Goal: Information Seeking & Learning: Learn about a topic

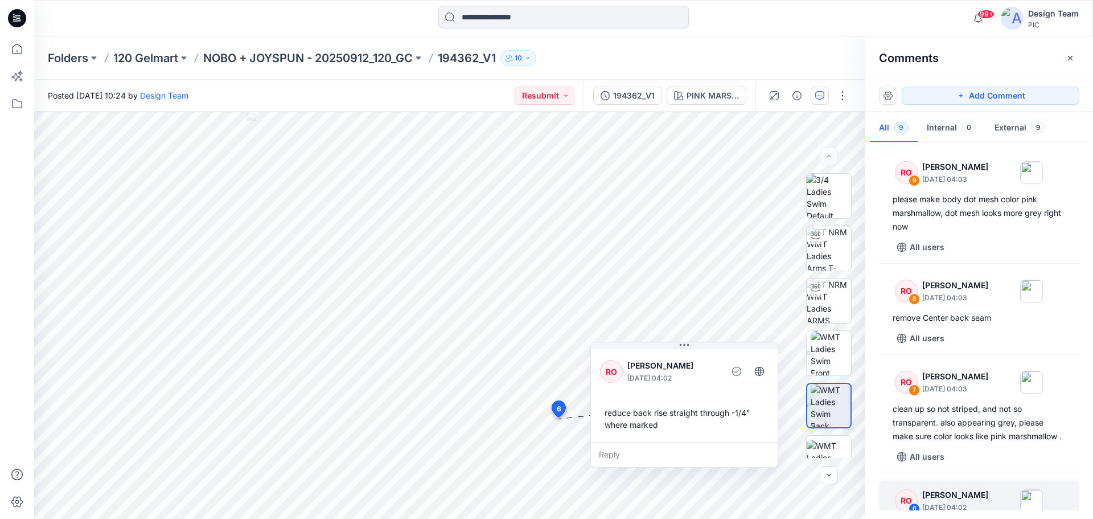
scroll to position [231, 0]
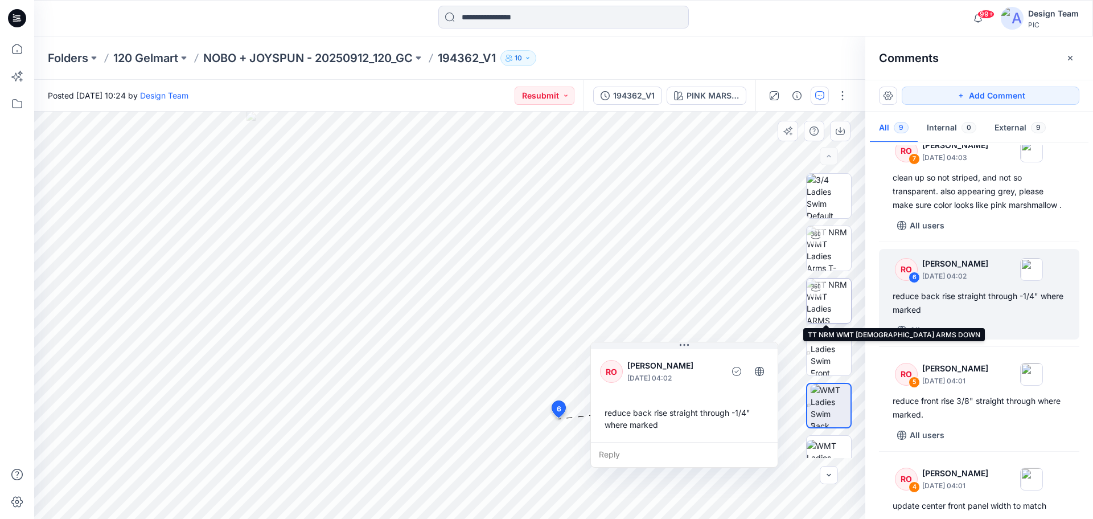
click at [827, 306] on img at bounding box center [829, 300] width 44 height 44
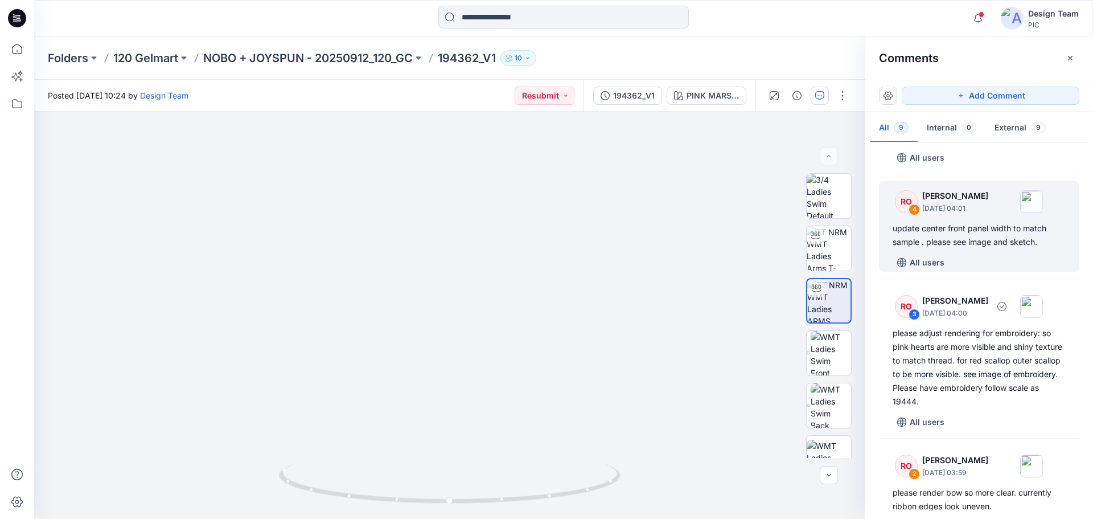
scroll to position [512, 0]
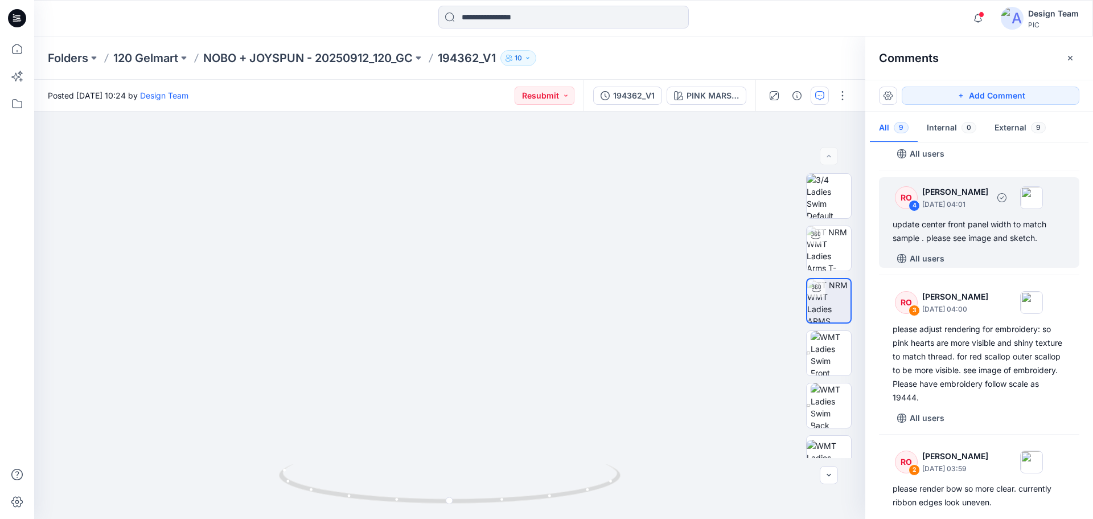
click at [966, 245] on div "update center front panel width to match sample . please see image and sketch." at bounding box center [978, 230] width 173 height 27
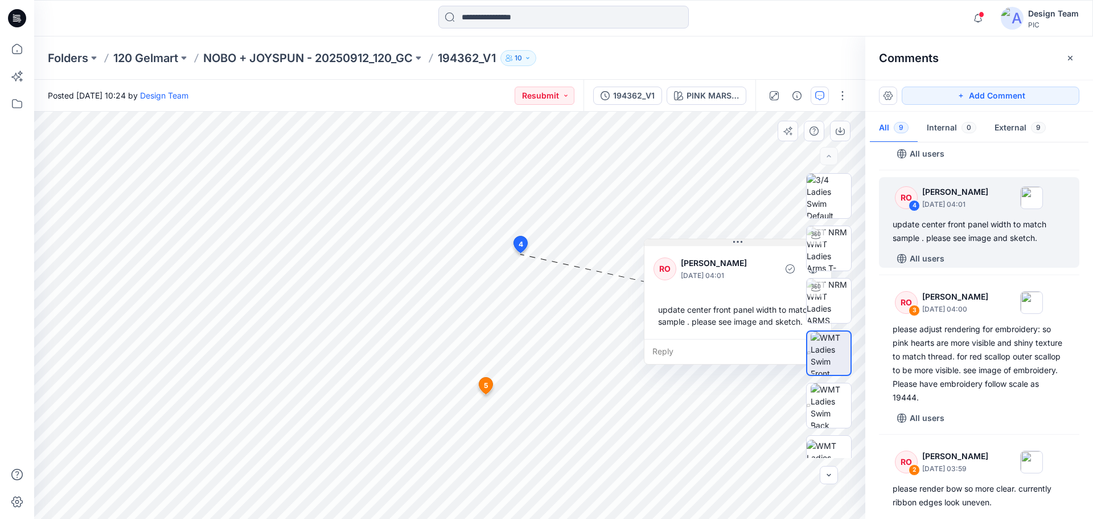
drag, startPoint x: 540, startPoint y: 270, endPoint x: 758, endPoint y: 244, distance: 220.2
click at [758, 244] on button at bounding box center [737, 242] width 187 height 7
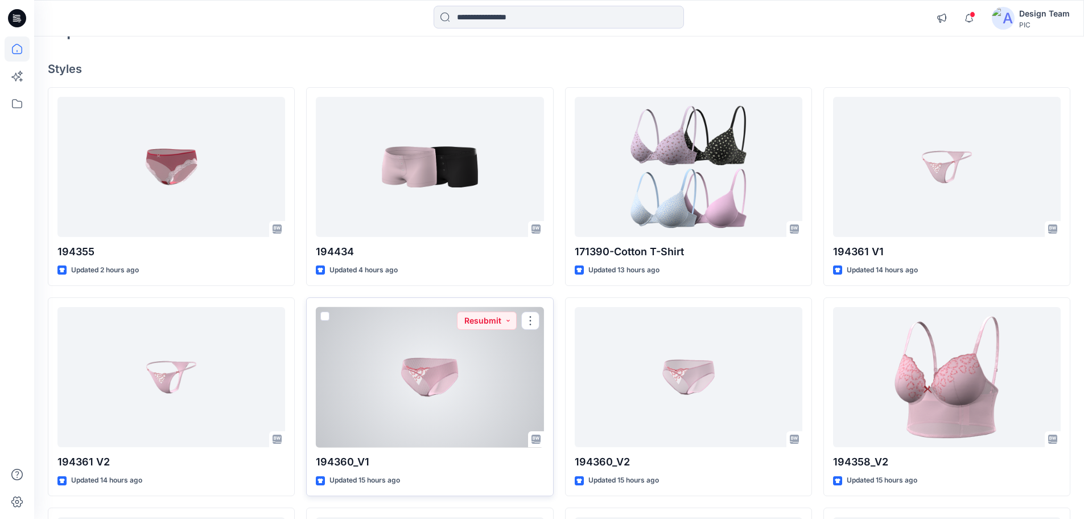
scroll to position [171, 0]
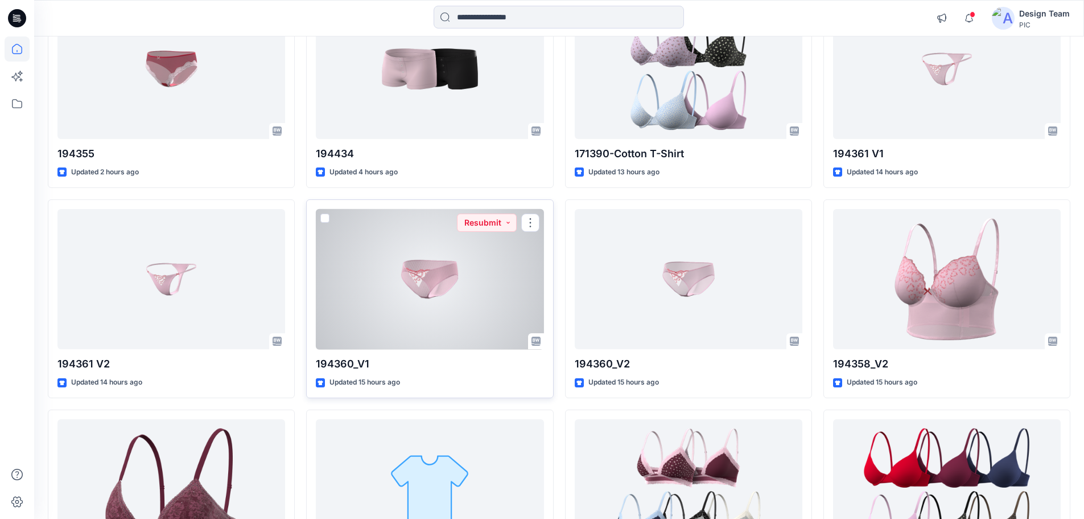
click at [470, 290] on div at bounding box center [430, 279] width 228 height 141
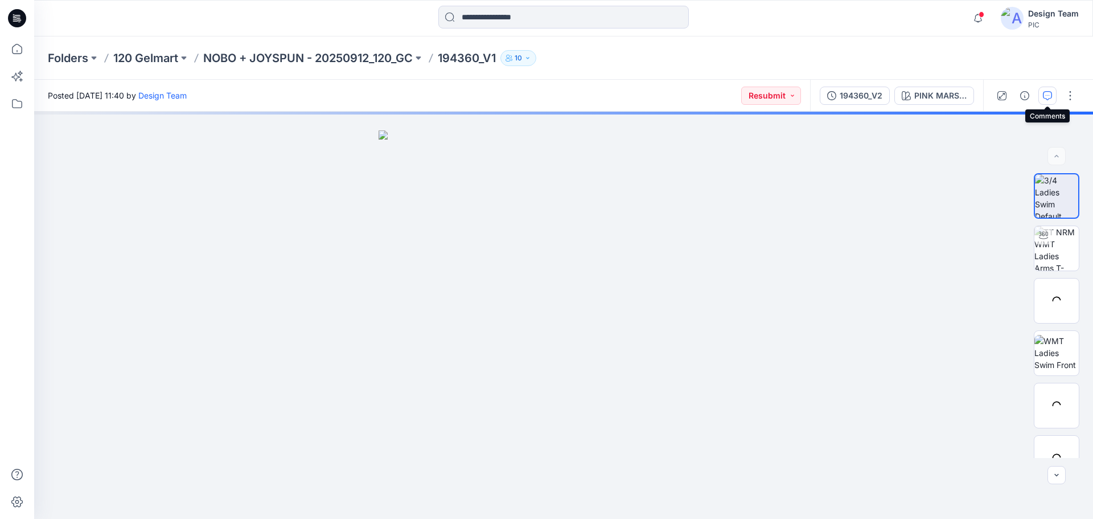
click at [1043, 94] on icon "button" at bounding box center [1047, 95] width 9 height 9
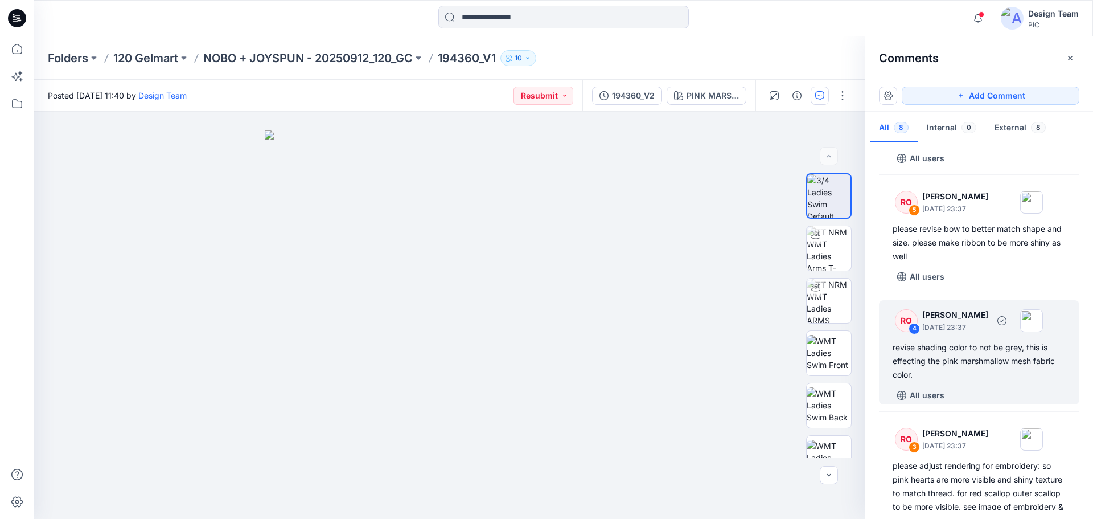
scroll to position [342, 0]
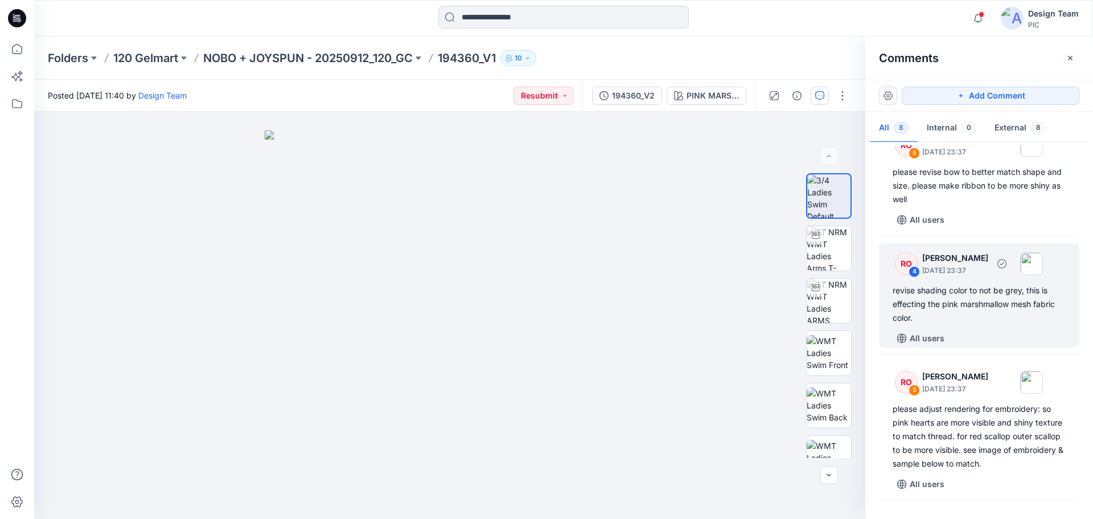
click at [982, 319] on div "revise shading color to not be grey, this is effecting the pink marshmallow mes…" at bounding box center [978, 303] width 173 height 41
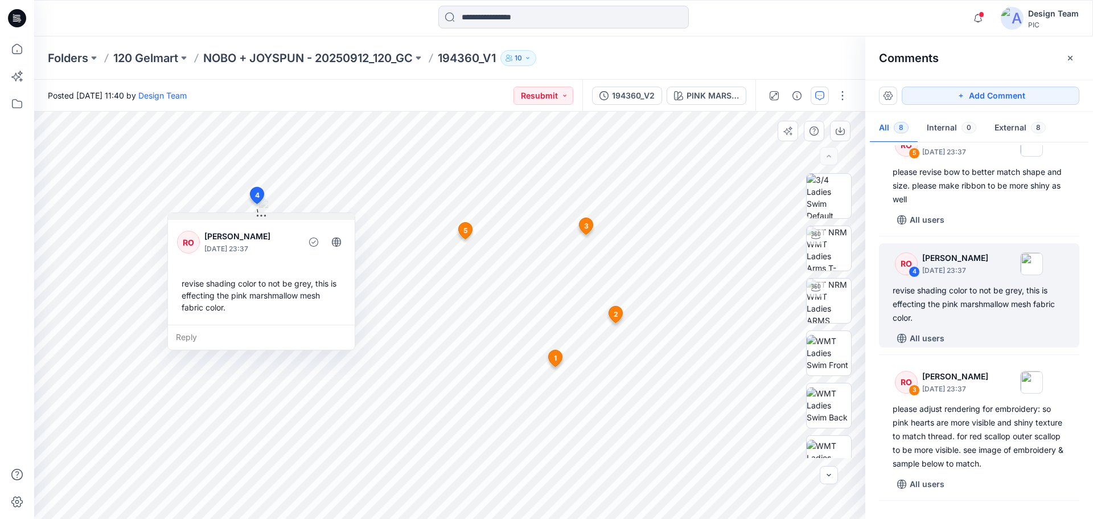
drag, startPoint x: 349, startPoint y: 214, endPoint x: 198, endPoint y: 217, distance: 150.9
click at [198, 217] on button at bounding box center [261, 216] width 187 height 7
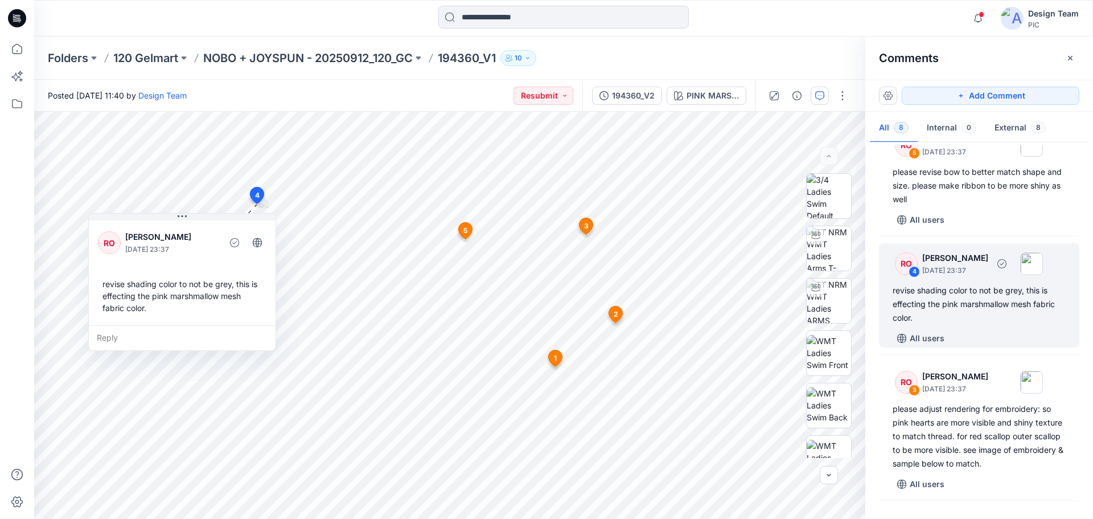
click at [982, 311] on div "revise shading color to not be grey, this is effecting the pink marshmallow mes…" at bounding box center [978, 303] width 173 height 41
click at [283, 64] on p "NOBO + JOYSPUN - 20250912_120_GC" at bounding box center [307, 58] width 209 height 16
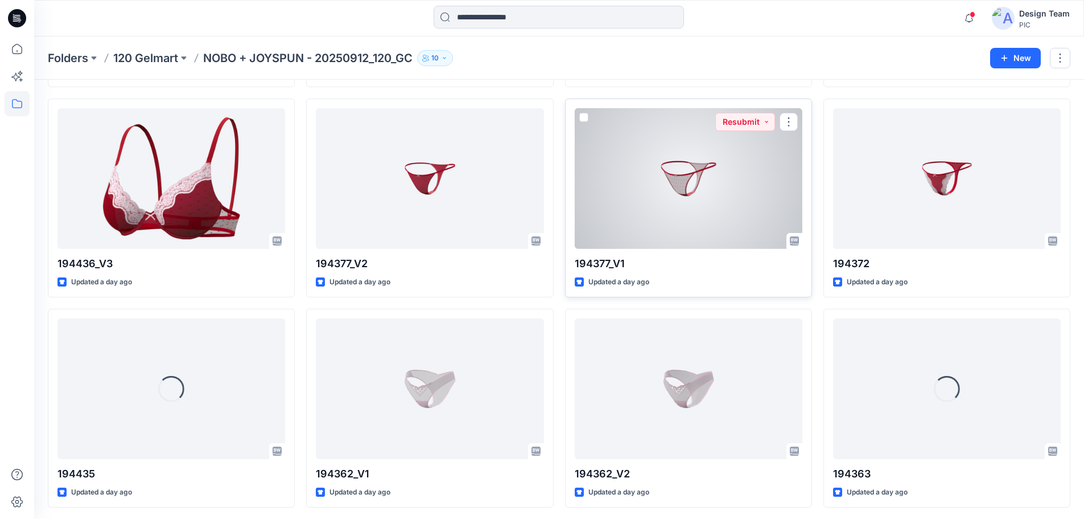
scroll to position [1198, 0]
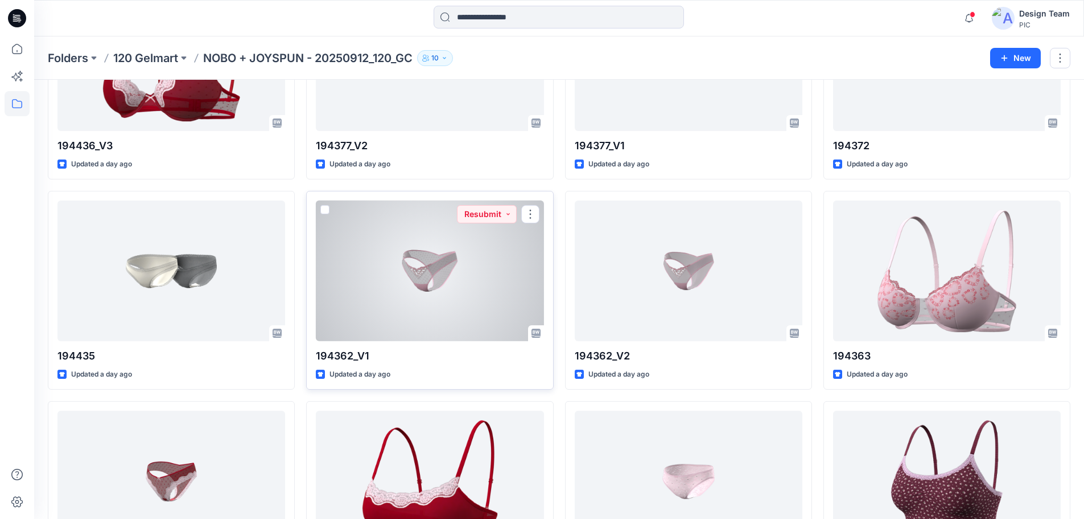
click at [471, 307] on div at bounding box center [430, 270] width 228 height 141
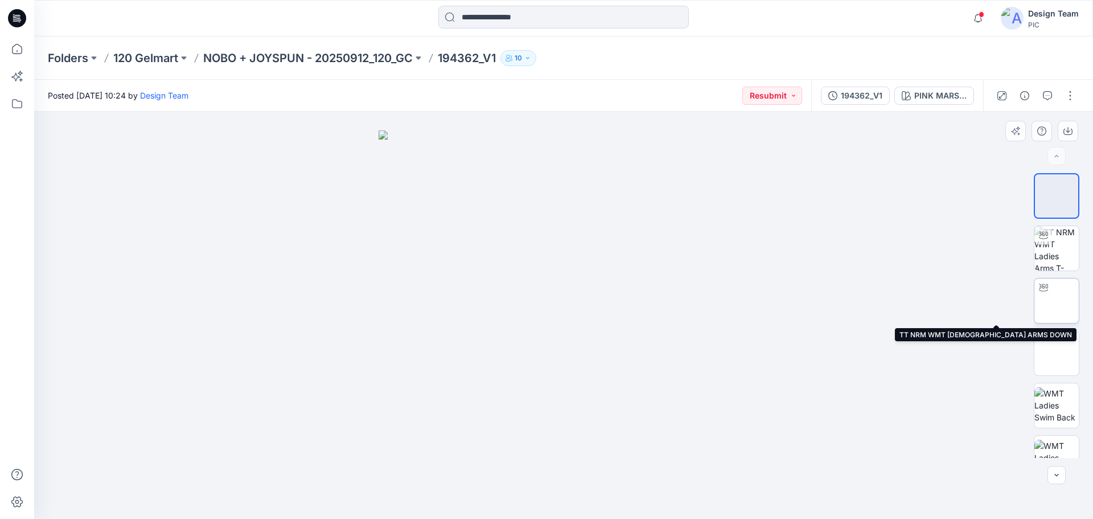
click at [1056, 301] on img at bounding box center [1056, 301] width 0 height 0
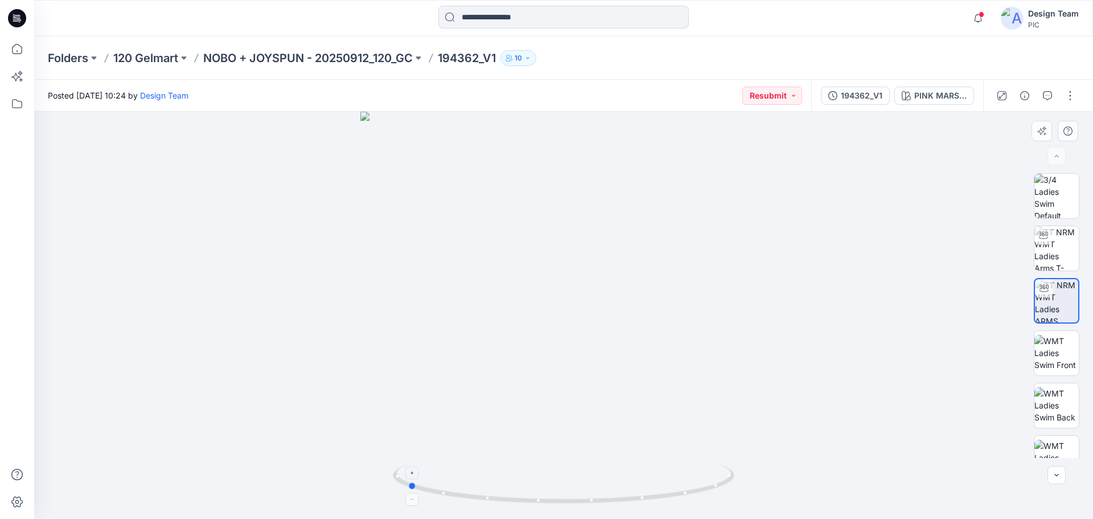
drag, startPoint x: 655, startPoint y: 498, endPoint x: 499, endPoint y: 495, distance: 156.5
click at [499, 495] on icon at bounding box center [565, 484] width 344 height 43
drag, startPoint x: 438, startPoint y: 492, endPoint x: 626, endPoint y: 492, distance: 187.8
click at [626, 492] on icon at bounding box center [565, 484] width 344 height 43
click at [1044, 90] on button "button" at bounding box center [1047, 96] width 18 height 18
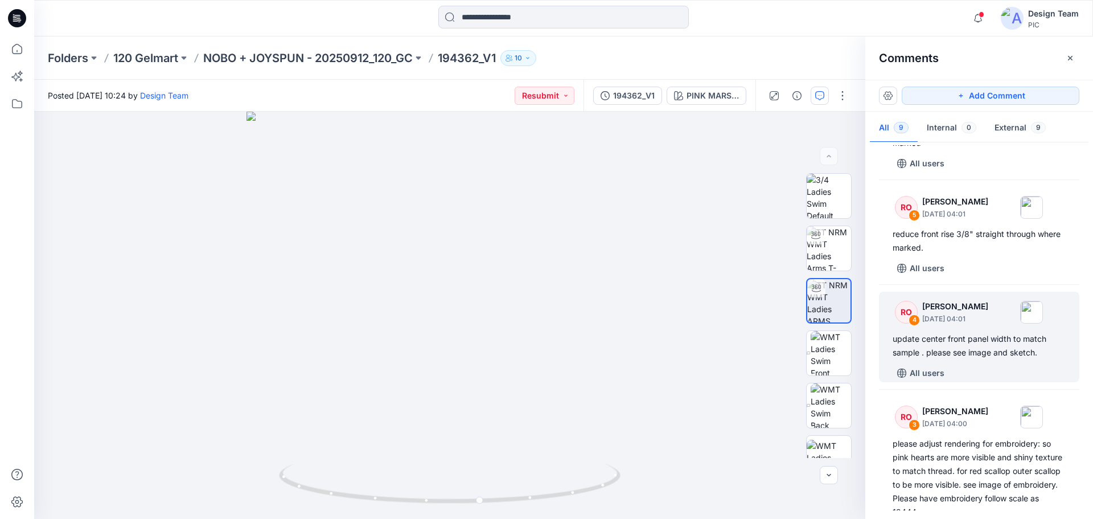
scroll to position [398, 0]
click at [952, 359] on div "update center front panel width to match sample . please see image and sketch." at bounding box center [978, 344] width 173 height 27
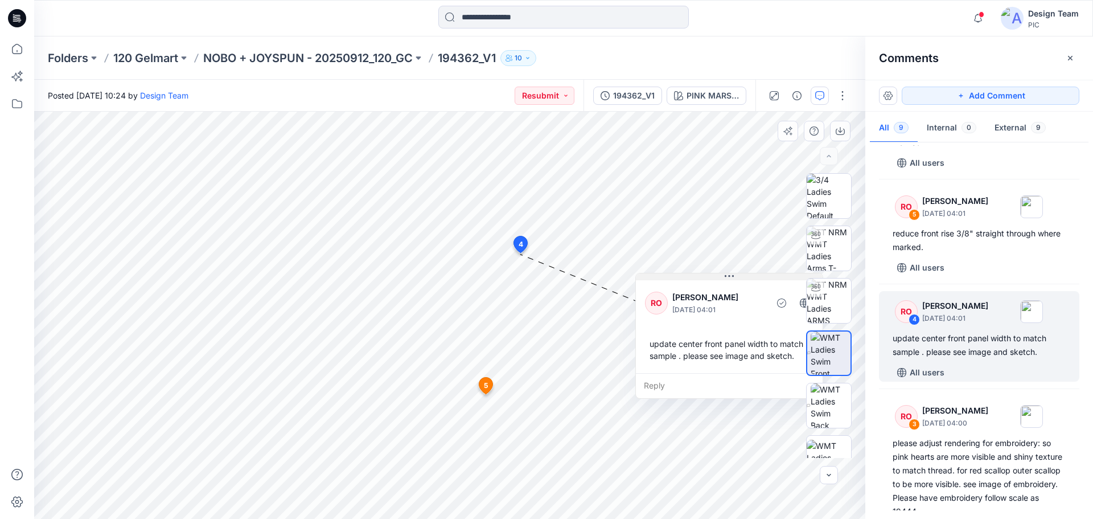
drag, startPoint x: 479, startPoint y: 268, endPoint x: 688, endPoint y: 275, distance: 209.0
click at [688, 275] on button at bounding box center [729, 276] width 187 height 7
click at [831, 252] on img at bounding box center [829, 248] width 44 height 44
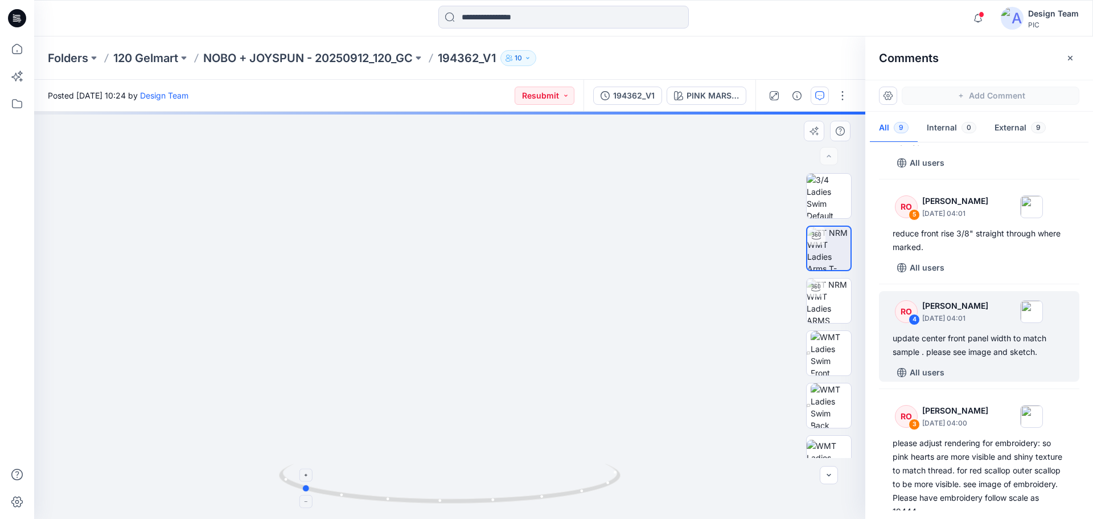
drag, startPoint x: 499, startPoint y: 498, endPoint x: 351, endPoint y: 479, distance: 149.8
click at [351, 479] on icon at bounding box center [451, 484] width 344 height 43
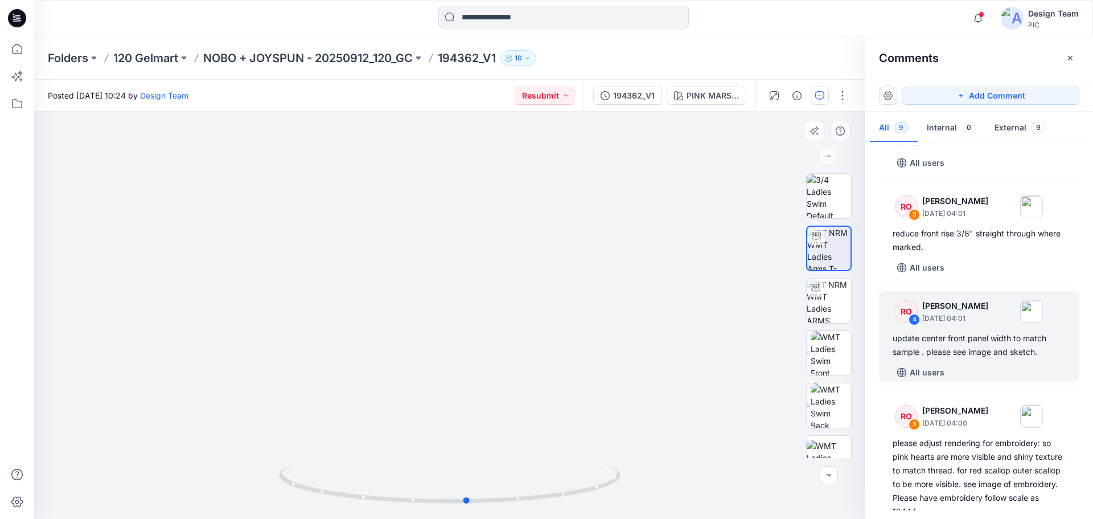
drag, startPoint x: 387, startPoint y: 503, endPoint x: 165, endPoint y: 417, distance: 237.8
click at [552, 494] on icon at bounding box center [451, 484] width 344 height 43
click at [820, 92] on icon "button" at bounding box center [819, 95] width 9 height 9
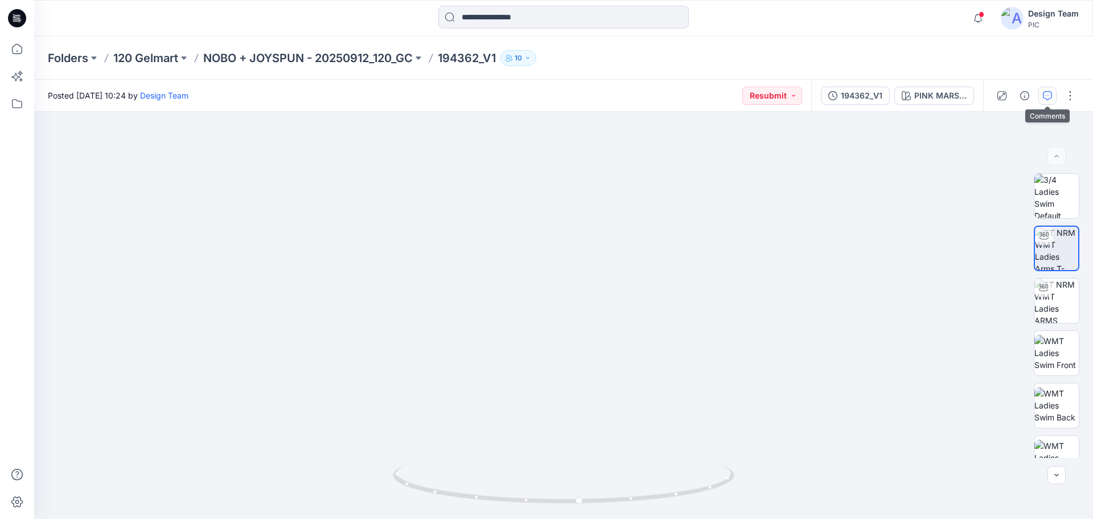
click at [1051, 94] on icon "button" at bounding box center [1047, 95] width 9 height 9
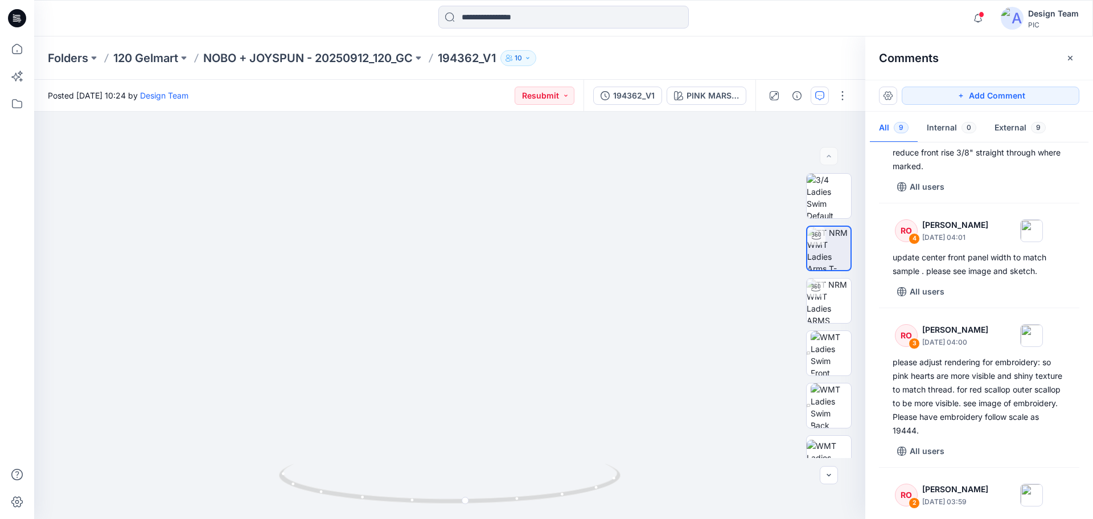
scroll to position [512, 0]
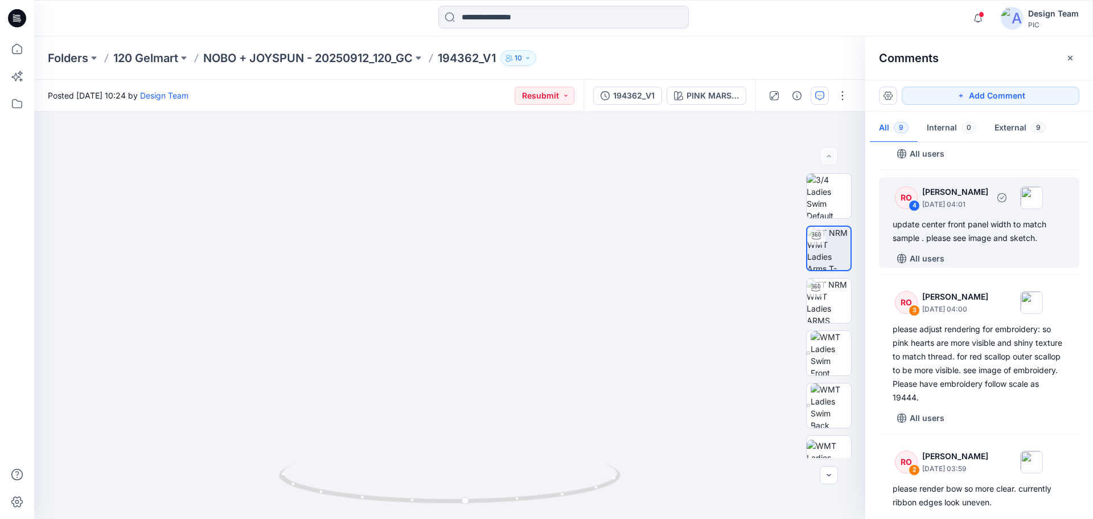
click at [977, 260] on div "RO 4 Raquel Ortiz October 01, 2025 04:01 update center front panel width to mat…" at bounding box center [979, 222] width 200 height 90
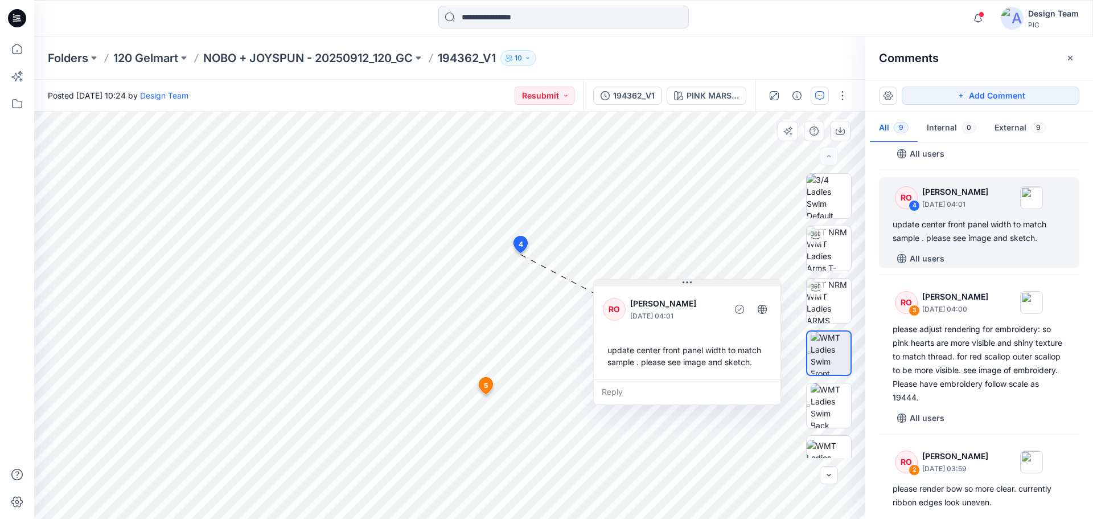
drag, startPoint x: 556, startPoint y: 269, endPoint x: 719, endPoint y: 281, distance: 163.8
click at [719, 281] on button at bounding box center [687, 282] width 187 height 7
click at [825, 405] on img at bounding box center [831, 405] width 40 height 44
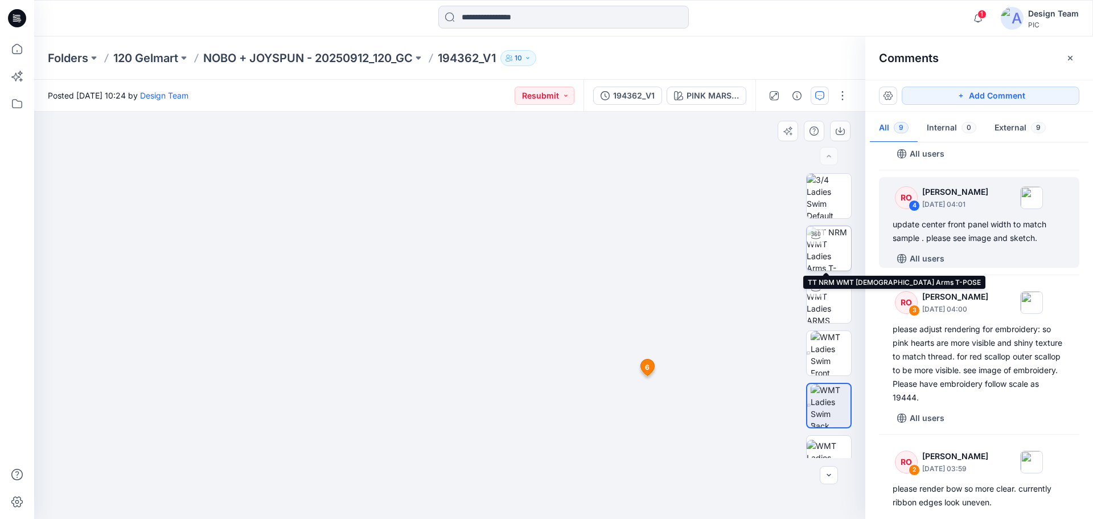
click at [832, 250] on img at bounding box center [829, 248] width 44 height 44
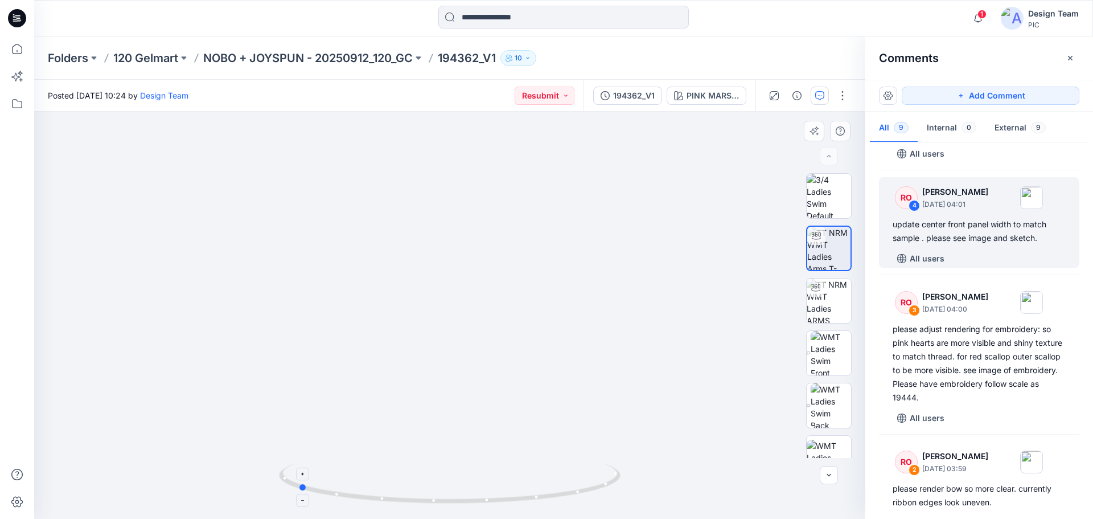
drag, startPoint x: 584, startPoint y: 491, endPoint x: 432, endPoint y: 499, distance: 152.2
click at [432, 499] on icon at bounding box center [451, 484] width 344 height 43
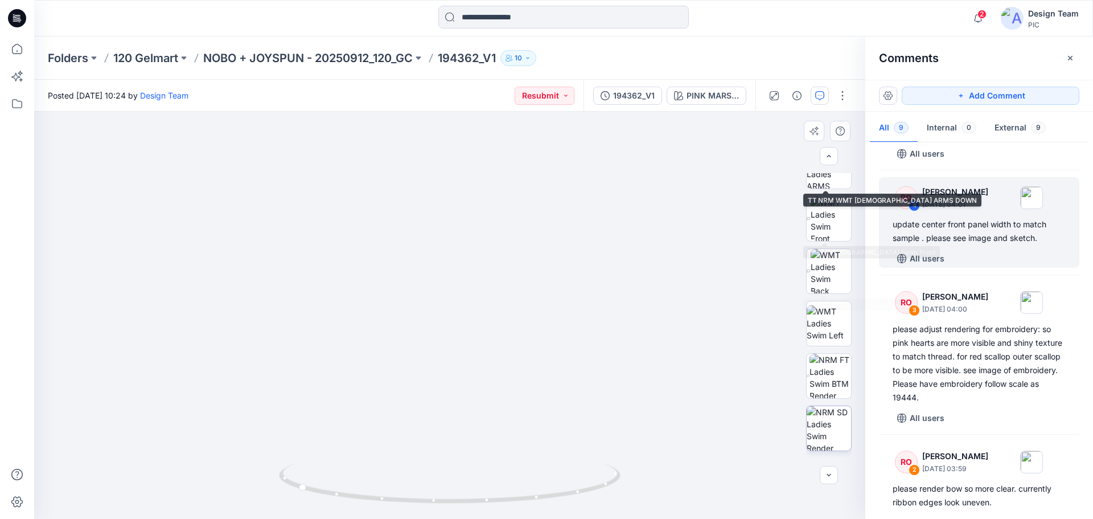
scroll to position [232, 0]
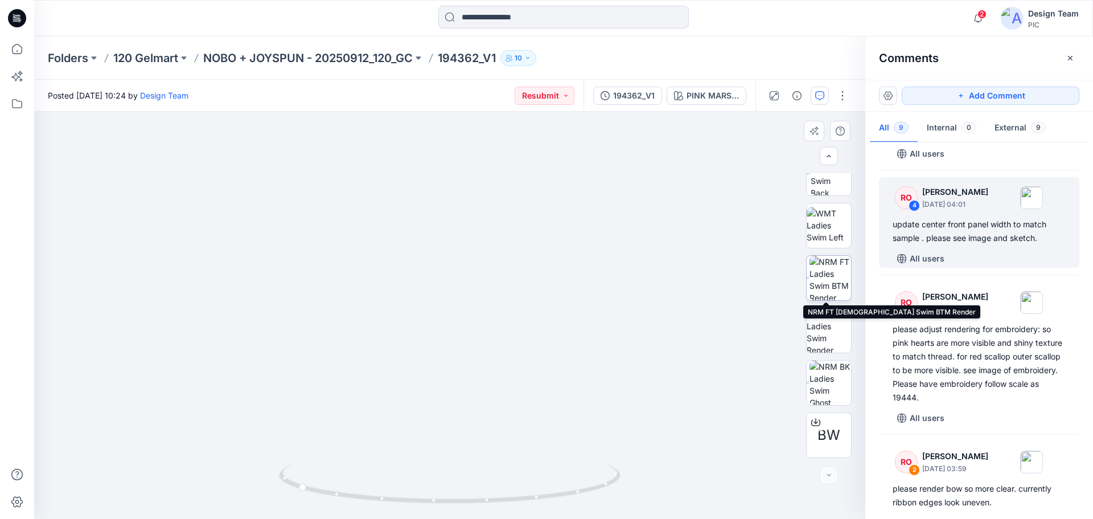
click at [832, 275] on img at bounding box center [830, 278] width 42 height 44
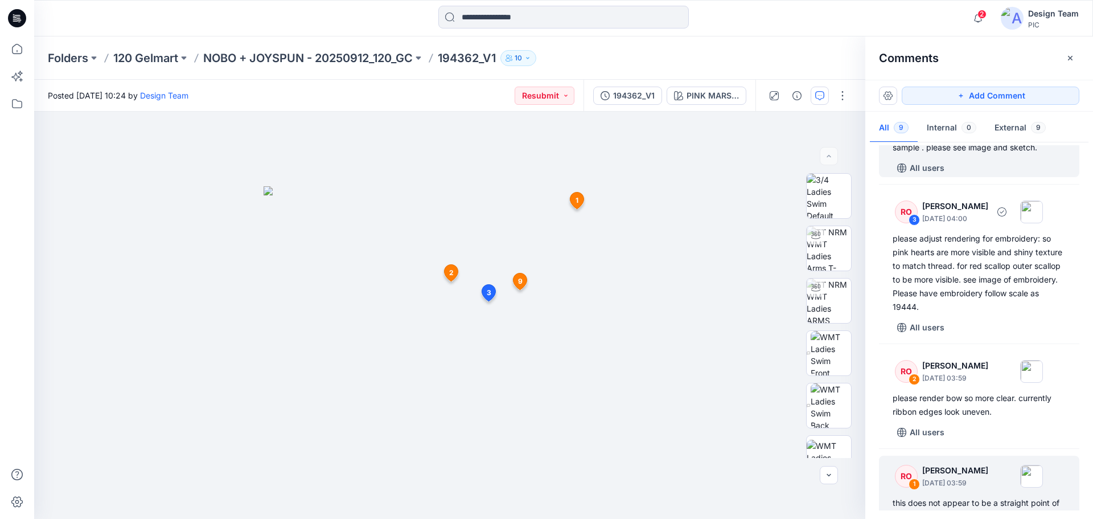
scroll to position [686, 0]
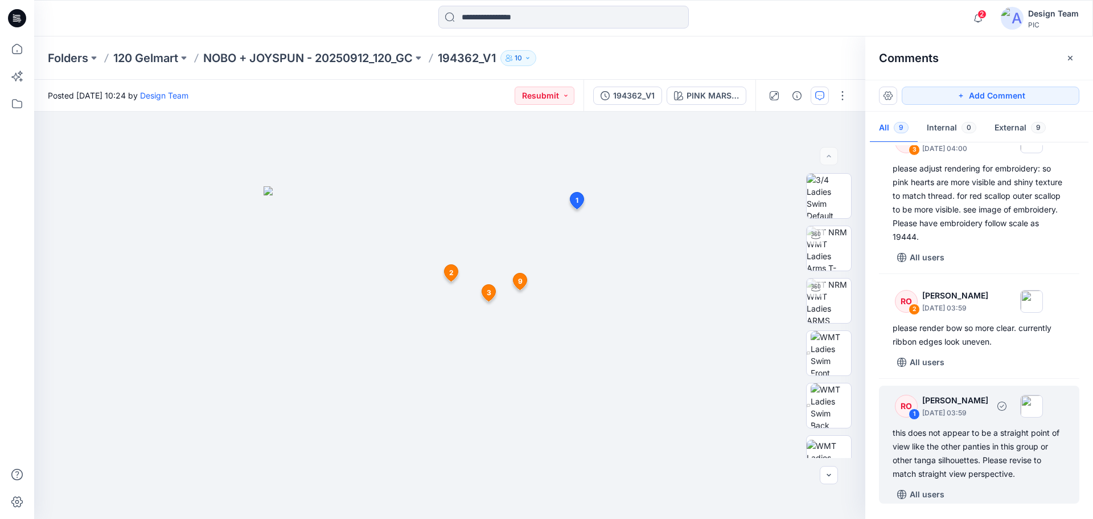
click at [972, 456] on div "this does not appear to be a straight point of view like the other panties in t…" at bounding box center [978, 453] width 173 height 55
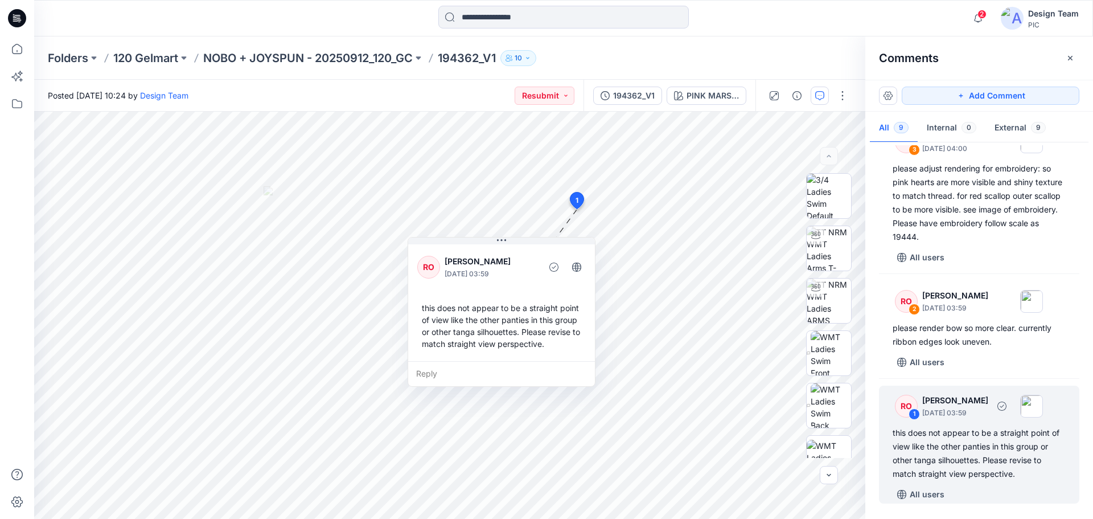
click at [1003, 450] on div "this does not appear to be a straight point of view like the other panties in t…" at bounding box center [978, 453] width 173 height 55
click at [828, 249] on img at bounding box center [829, 248] width 44 height 44
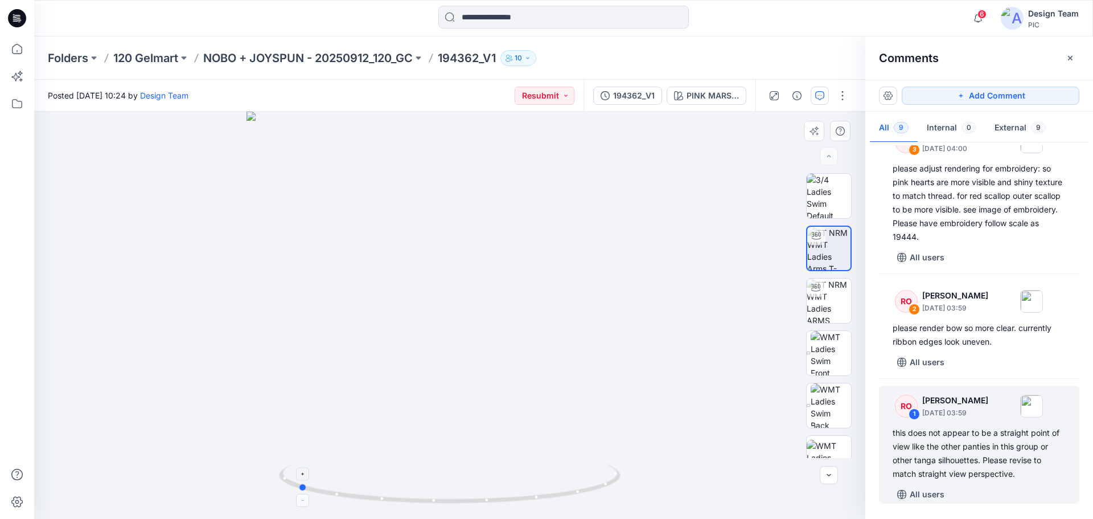
drag, startPoint x: 595, startPoint y: 490, endPoint x: 443, endPoint y: 493, distance: 151.4
click at [443, 493] on icon at bounding box center [451, 484] width 344 height 43
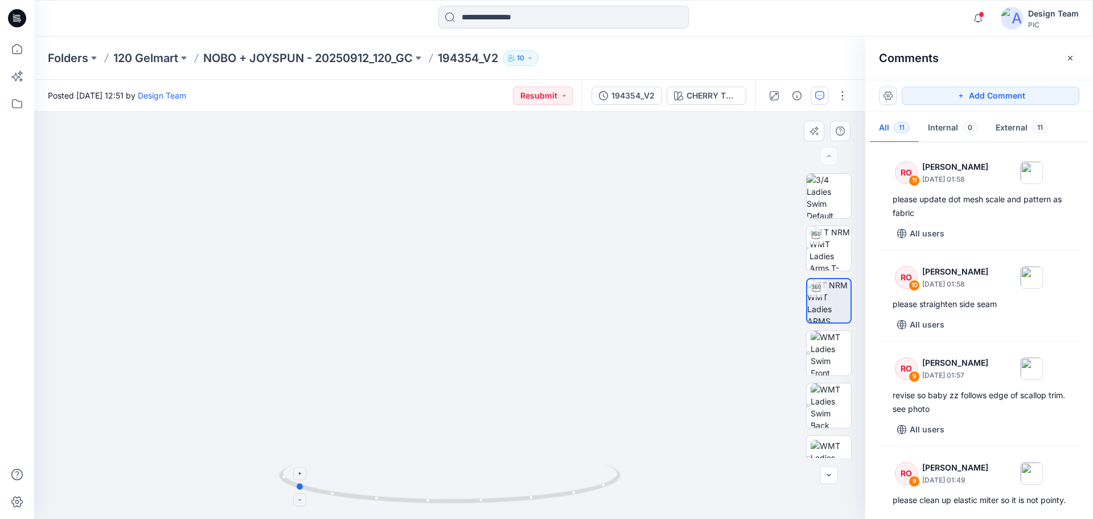
drag, startPoint x: 595, startPoint y: 489, endPoint x: 417, endPoint y: 493, distance: 177.6
click at [417, 493] on icon at bounding box center [451, 484] width 344 height 43
drag, startPoint x: 384, startPoint y: 503, endPoint x: 542, endPoint y: 505, distance: 158.2
click at [542, 505] on icon at bounding box center [451, 484] width 344 height 43
drag, startPoint x: 589, startPoint y: 492, endPoint x: 424, endPoint y: 480, distance: 164.9
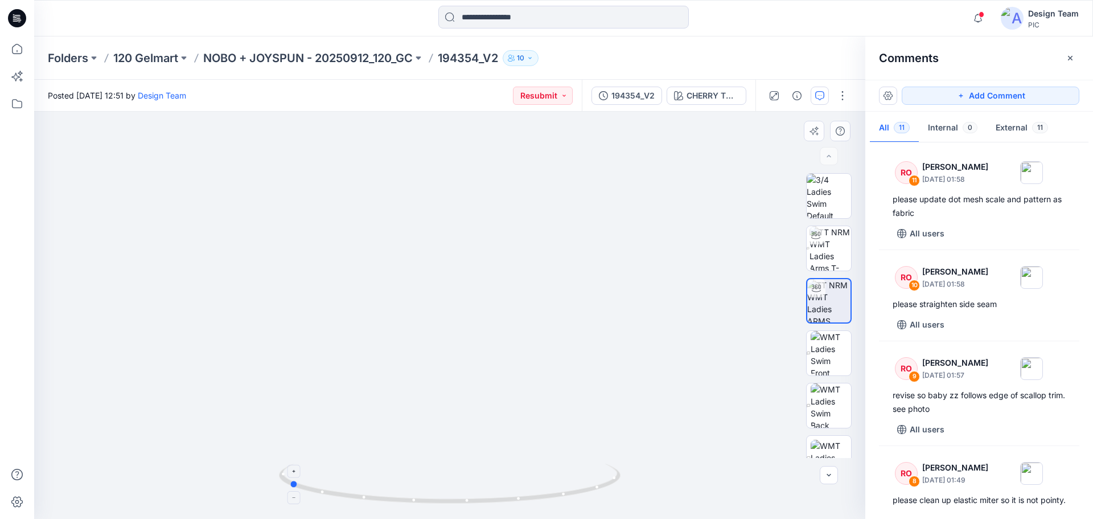
click at [424, 480] on icon at bounding box center [451, 484] width 344 height 43
drag, startPoint x: 351, startPoint y: 500, endPoint x: 382, endPoint y: 478, distance: 38.4
click at [382, 478] on icon at bounding box center [451, 484] width 344 height 43
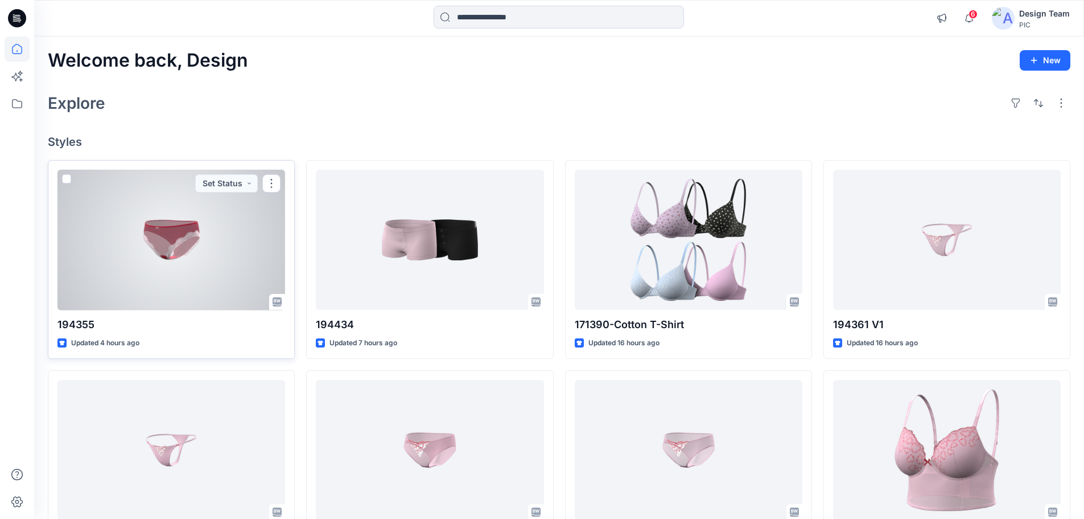
click at [233, 240] on div at bounding box center [171, 240] width 228 height 141
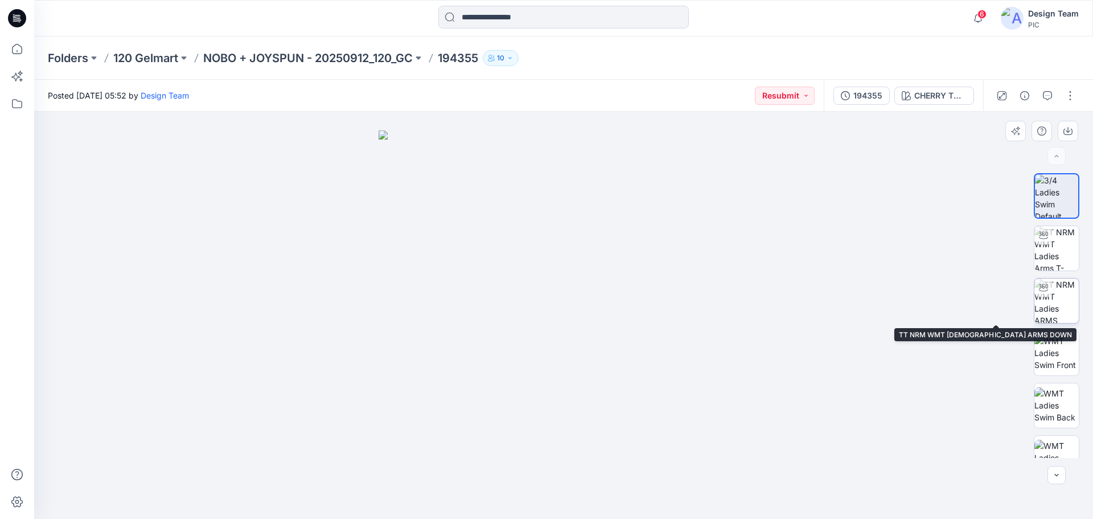
click at [1062, 289] on img at bounding box center [1056, 300] width 44 height 44
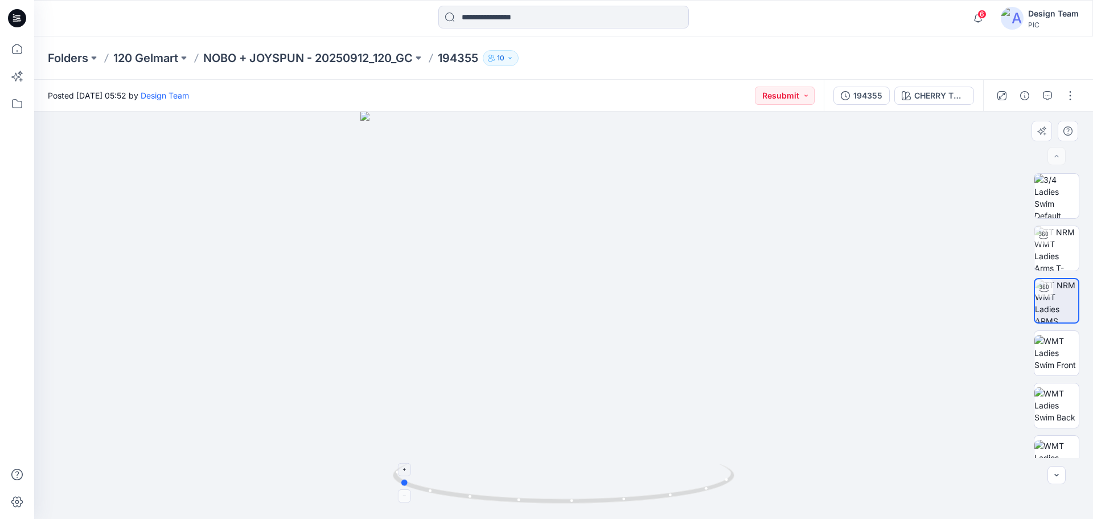
drag, startPoint x: 714, startPoint y: 487, endPoint x: 550, endPoint y: 505, distance: 165.5
click at [550, 505] on icon at bounding box center [565, 484] width 344 height 43
drag, startPoint x: 548, startPoint y: 504, endPoint x: 548, endPoint y: 497, distance: 6.9
click at [548, 497] on icon at bounding box center [565, 484] width 344 height 43
drag, startPoint x: 611, startPoint y: 506, endPoint x: 474, endPoint y: 493, distance: 137.7
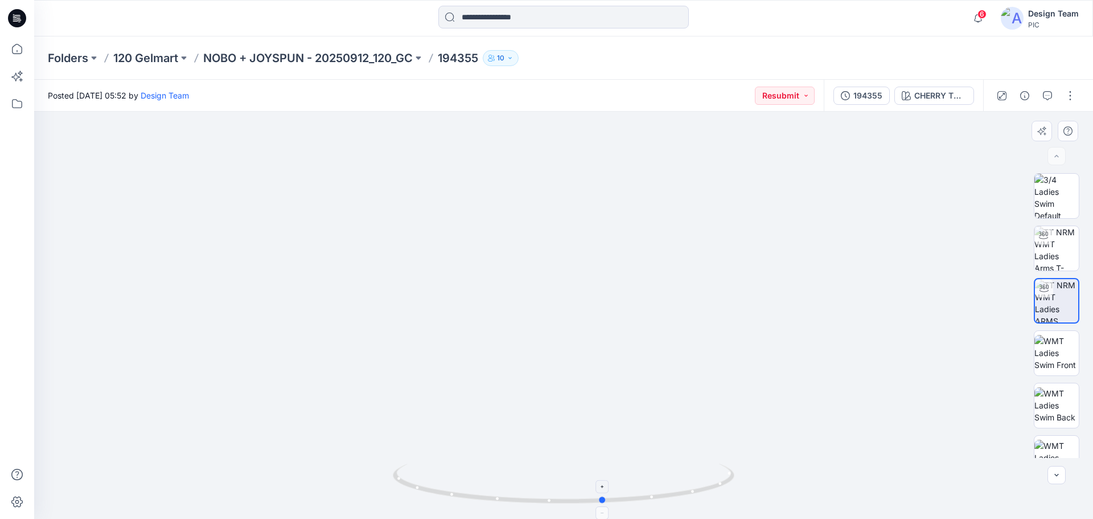
click at [474, 493] on div at bounding box center [564, 490] width 342 height 57
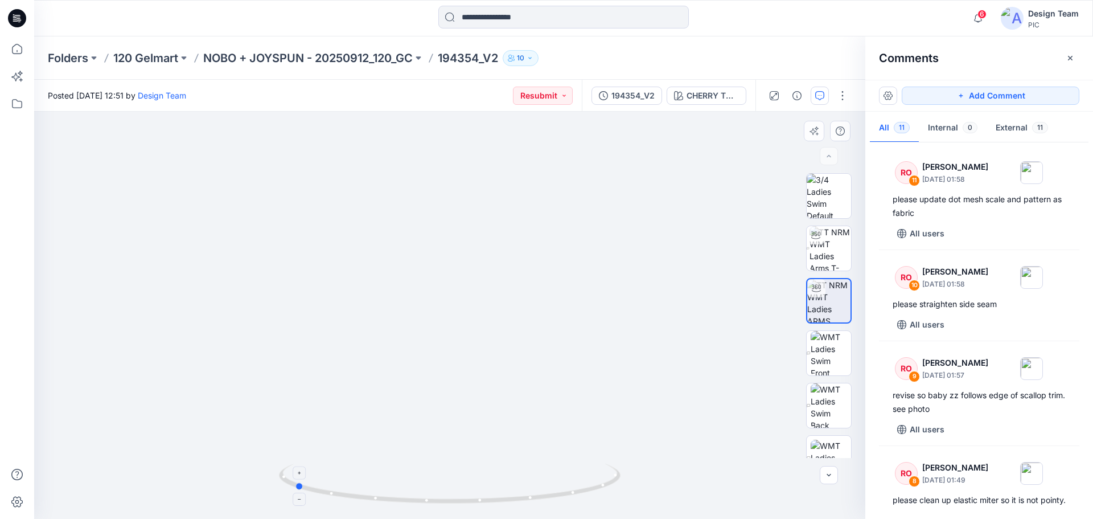
drag, startPoint x: 598, startPoint y: 489, endPoint x: 572, endPoint y: 491, distance: 26.2
click at [573, 491] on icon at bounding box center [451, 484] width 344 height 43
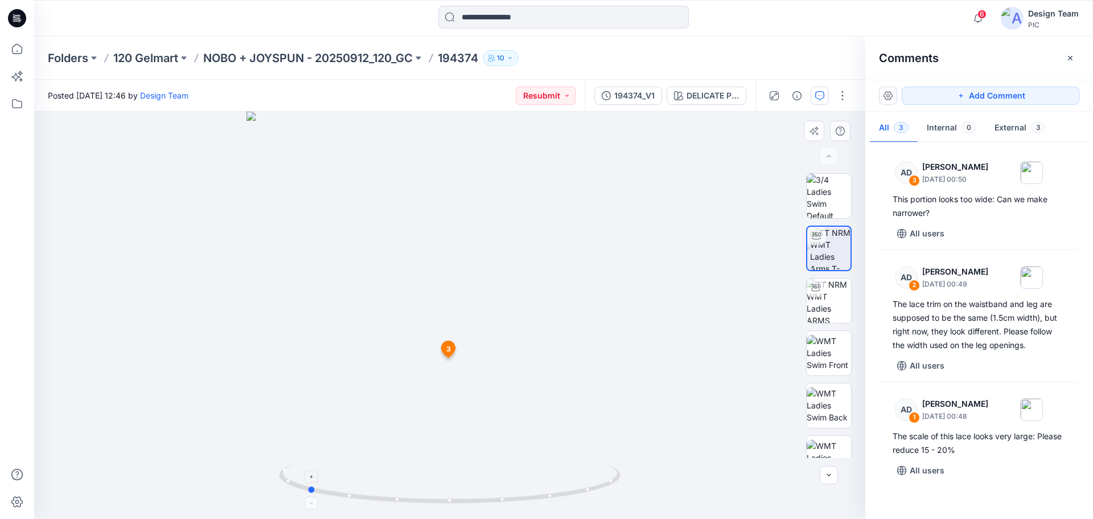
drag, startPoint x: 600, startPoint y: 492, endPoint x: 461, endPoint y: 496, distance: 139.5
click at [461, 496] on icon at bounding box center [451, 484] width 344 height 43
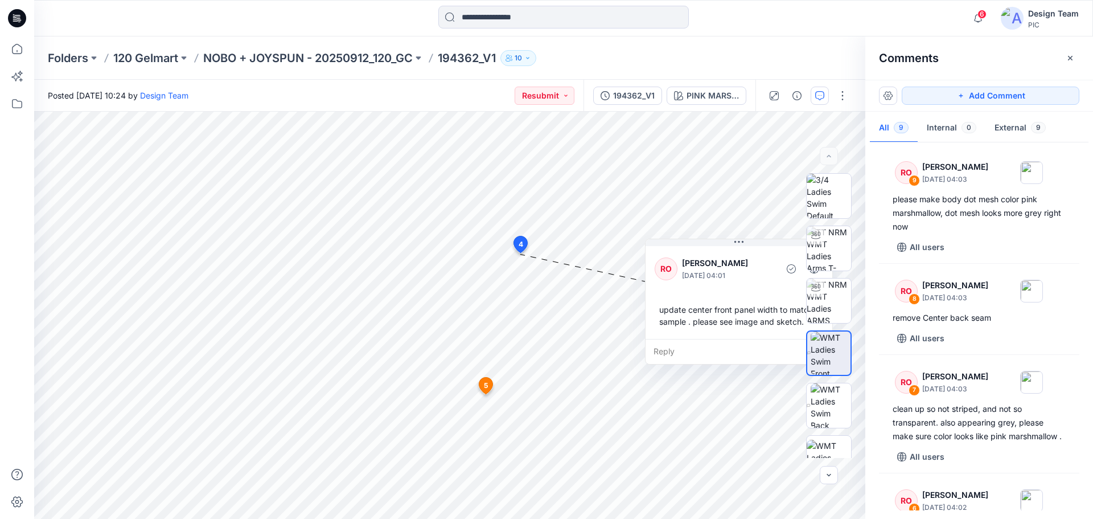
scroll to position [171, 0]
